Goal: Task Accomplishment & Management: Manage account settings

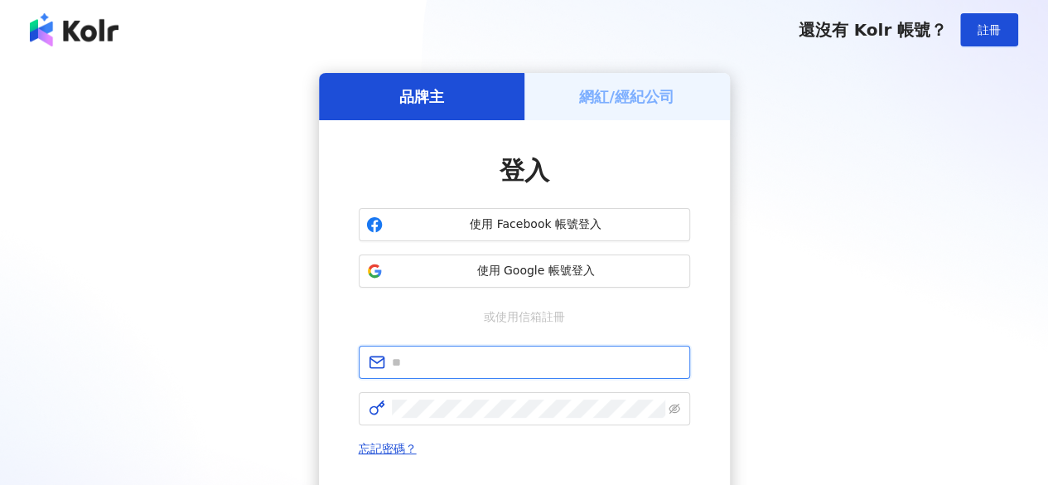
click at [544, 358] on input "text" at bounding box center [536, 362] width 288 height 18
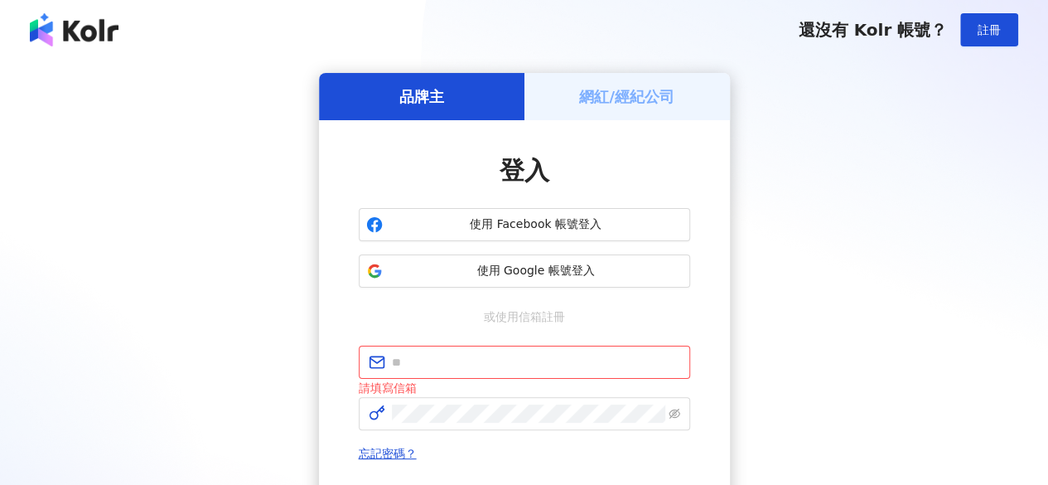
click at [797, 283] on div "品牌主 網紅/經紀公司 登入 使用 Facebook 帳號登入 使用 Google 帳號登入 或使用信箱註冊 請填寫信箱 忘記密碼？ 登入 還沒有 Kolr …" at bounding box center [524, 331] width 1009 height 516
click at [646, 356] on input "text" at bounding box center [536, 362] width 288 height 18
type input "*"
type input "**********"
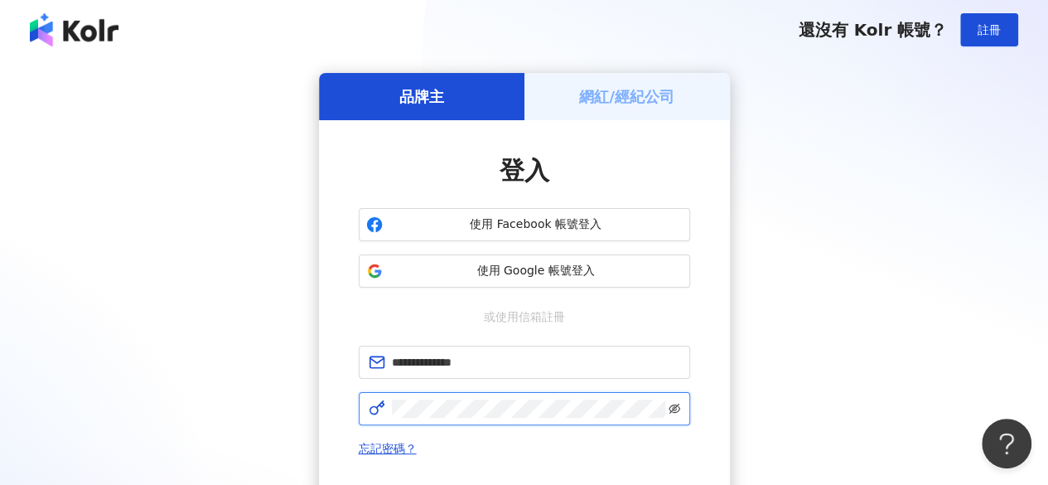
click at [677, 412] on icon "eye-invisible" at bounding box center [675, 409] width 12 height 12
click at [677, 412] on icon "eye" at bounding box center [675, 409] width 12 height 12
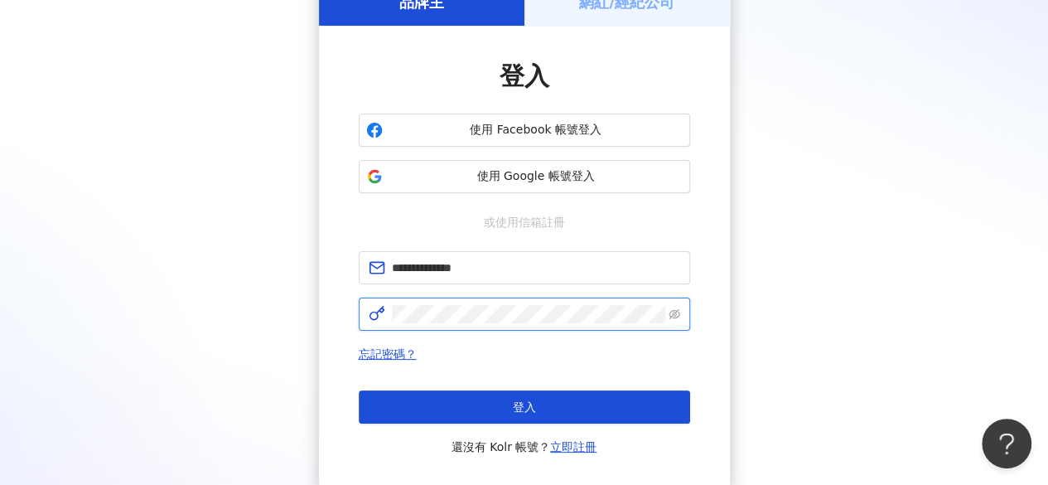
scroll to position [222, 0]
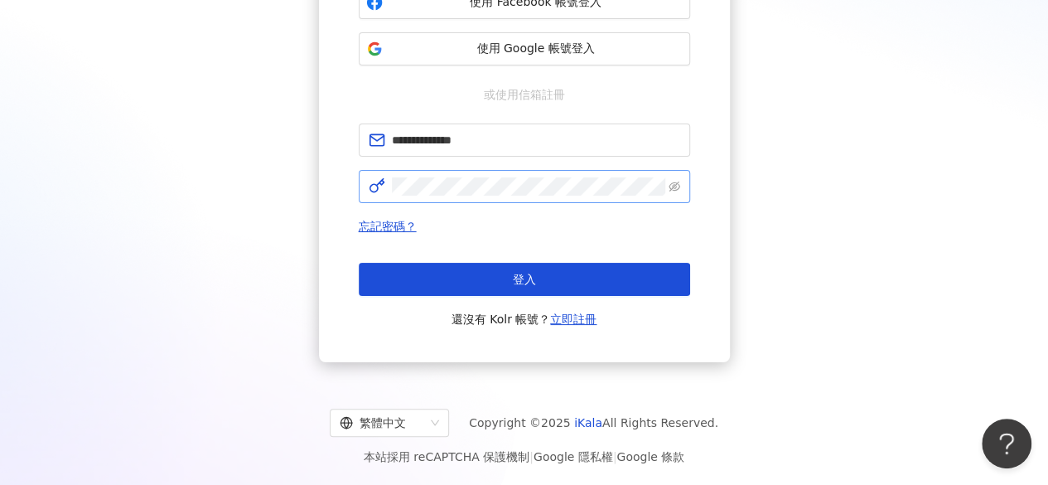
click at [486, 296] on div "登入 還沒有 Kolr 帳號？ 立即註冊" at bounding box center [525, 296] width 332 height 66
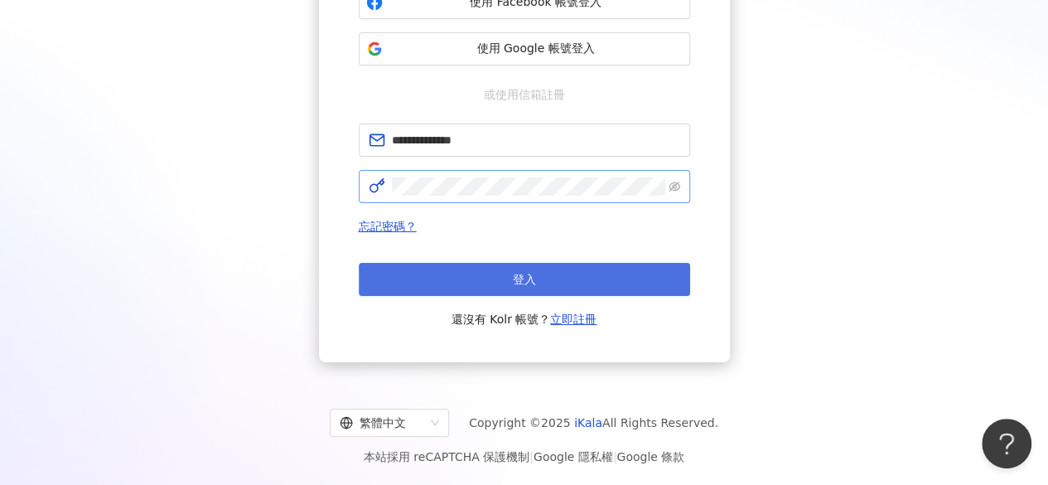
click at [488, 278] on button "登入" at bounding box center [525, 279] width 332 height 33
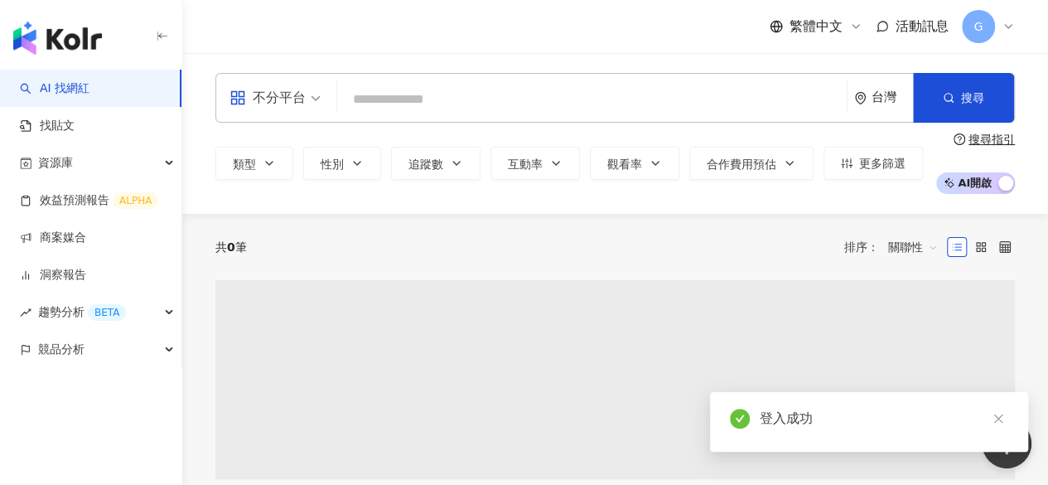
click at [360, 223] on div "共 0 筆 排序： 關聯性" at bounding box center [615, 247] width 800 height 66
